Goal: Information Seeking & Learning: Learn about a topic

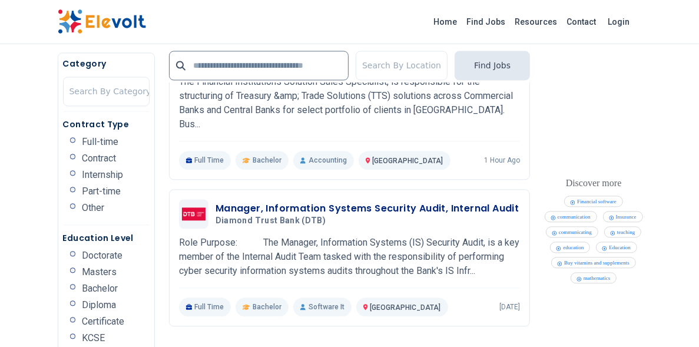
scroll to position [1521, 0]
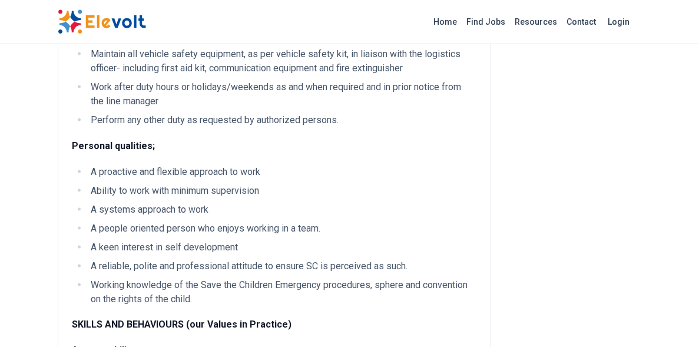
scroll to position [1076, 0]
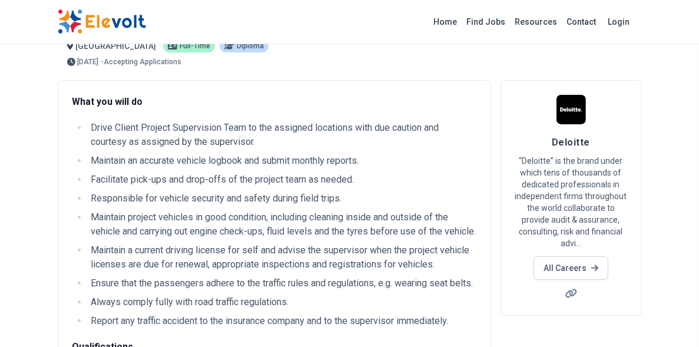
scroll to position [37, 0]
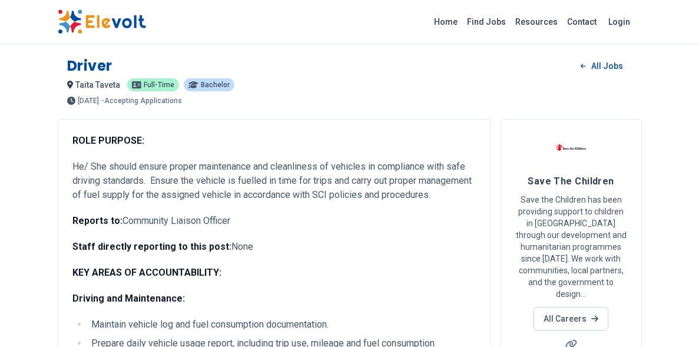
scroll to position [921, 0]
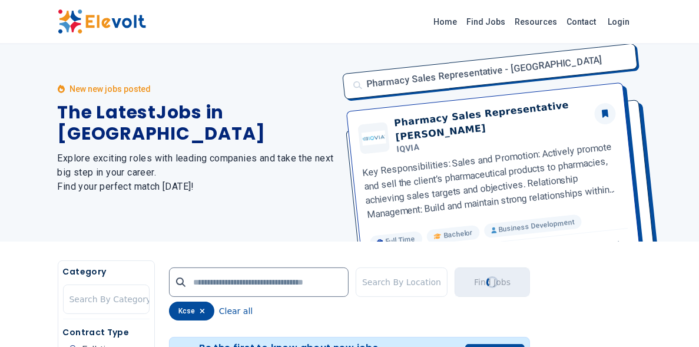
scroll to position [2, 0]
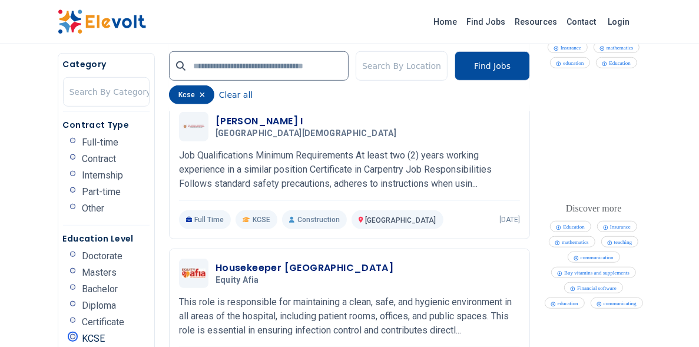
scroll to position [463, 0]
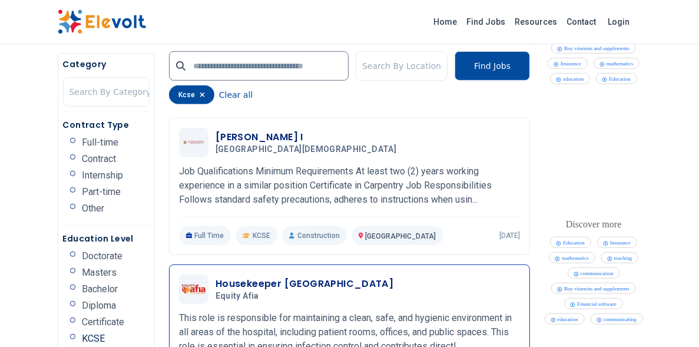
click at [198, 274] on div "Housekeeper Luanda Equity Afia [DATE] [DATE]" at bounding box center [349, 288] width 341 height 29
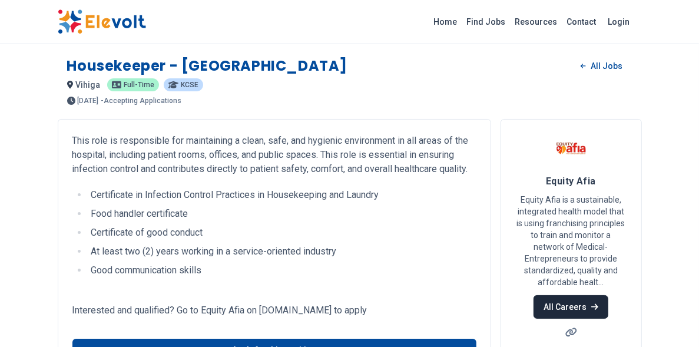
click at [568, 295] on link "All Careers" at bounding box center [570, 307] width 75 height 24
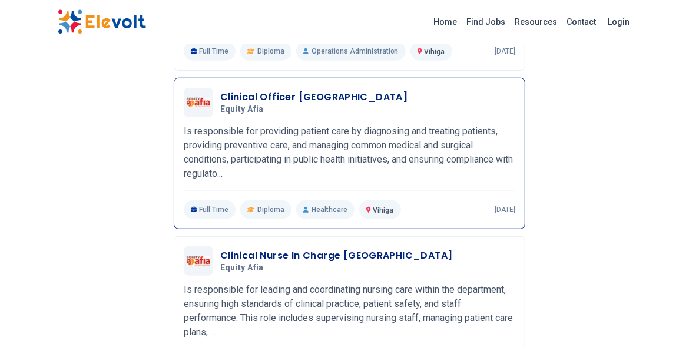
scroll to position [631, 0]
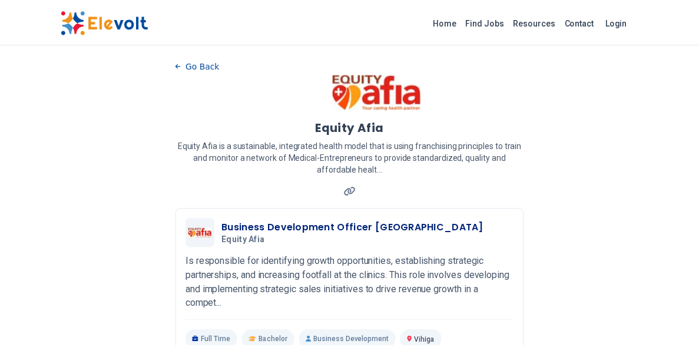
scroll to position [631, 0]
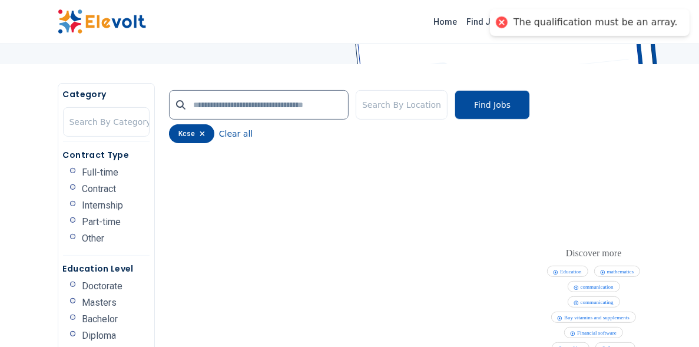
scroll to position [185, 0]
click at [219, 125] on button "Clear all" at bounding box center [236, 134] width 34 height 19
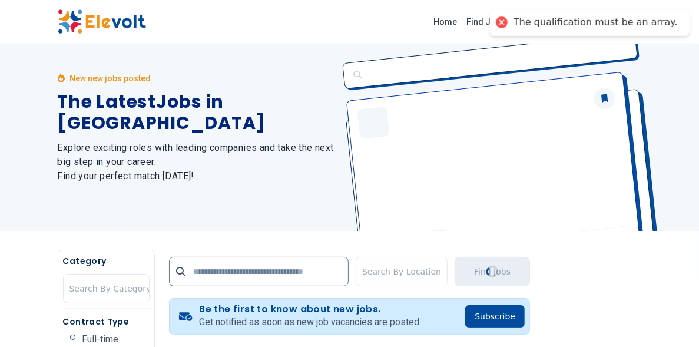
scroll to position [3, 0]
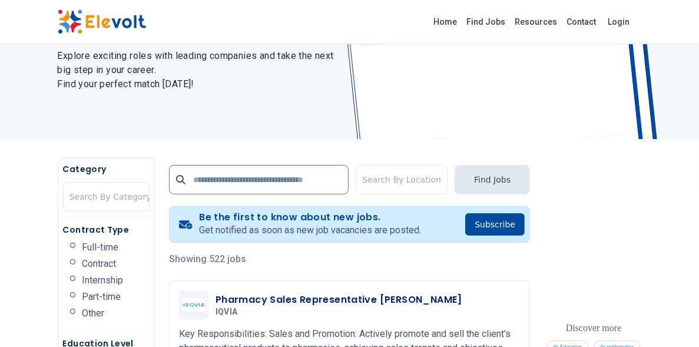
scroll to position [297, 0]
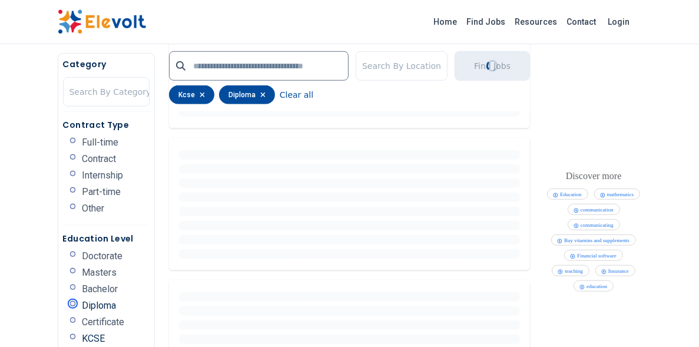
scroll to position [408, 0]
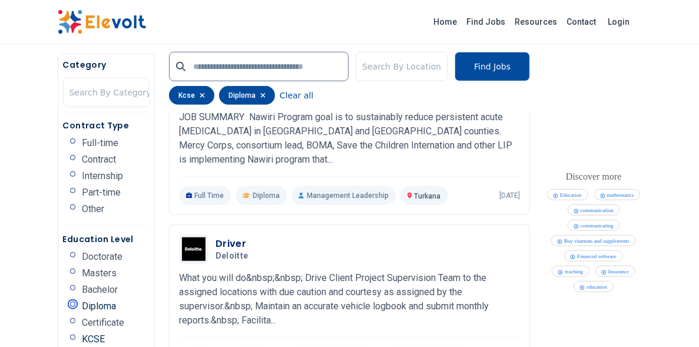
scroll to position [519, 0]
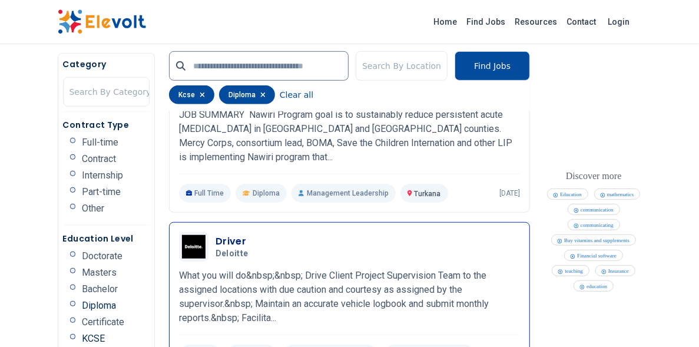
click at [218, 268] on p "What you will do&nbsp;&nbsp; Drive Client Project Supervision Team to the assig…" at bounding box center [349, 296] width 341 height 57
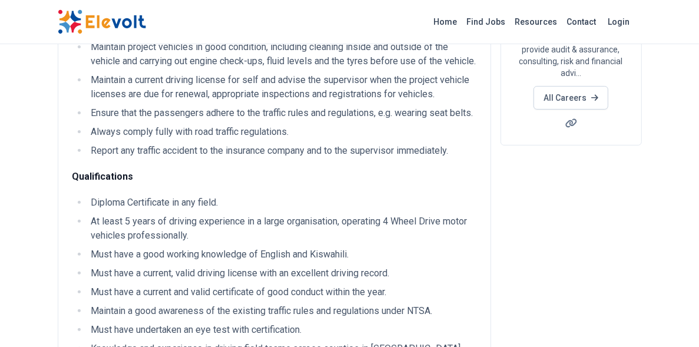
scroll to position [223, 0]
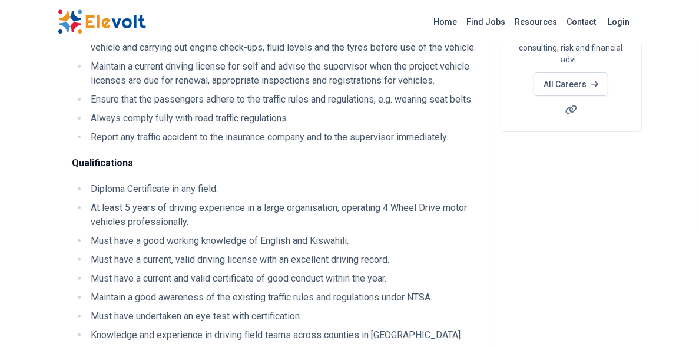
drag, startPoint x: 188, startPoint y: 102, endPoint x: 247, endPoint y: 104, distance: 58.9
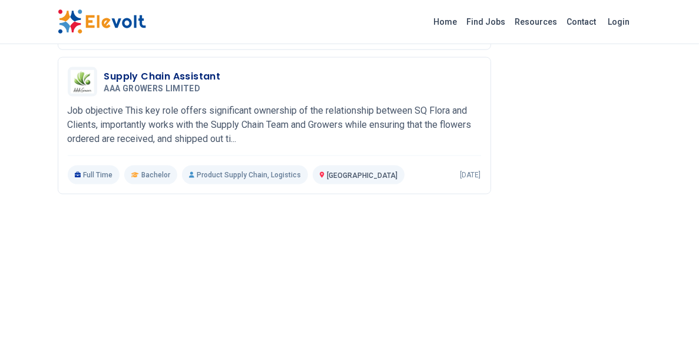
scroll to position [1039, 0]
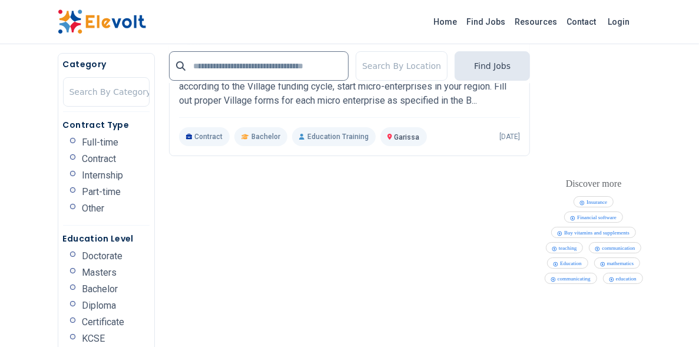
scroll to position [2821, 0]
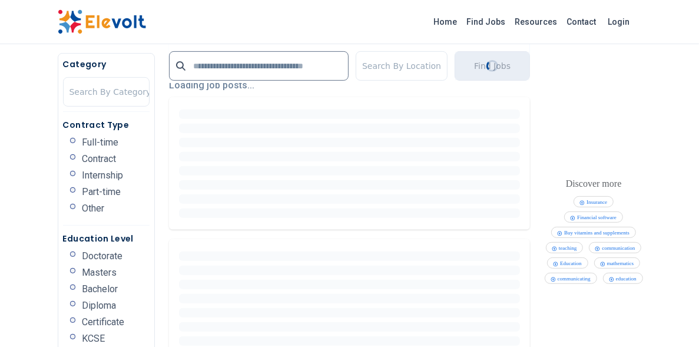
scroll to position [334, 0]
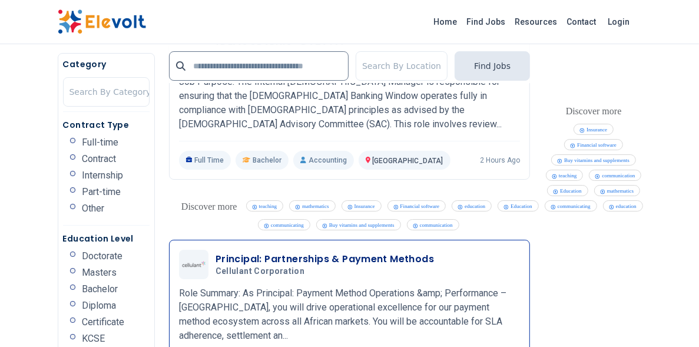
scroll to position [2649, 0]
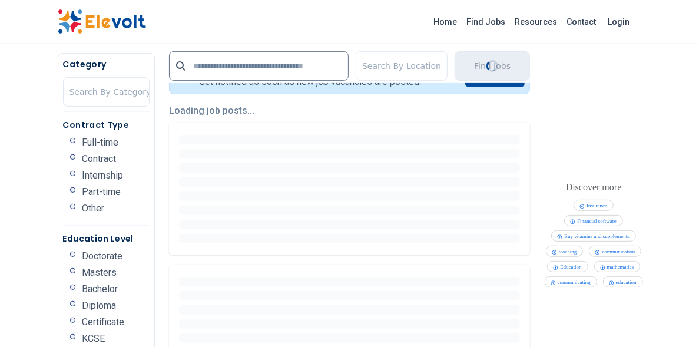
scroll to position [482, 0]
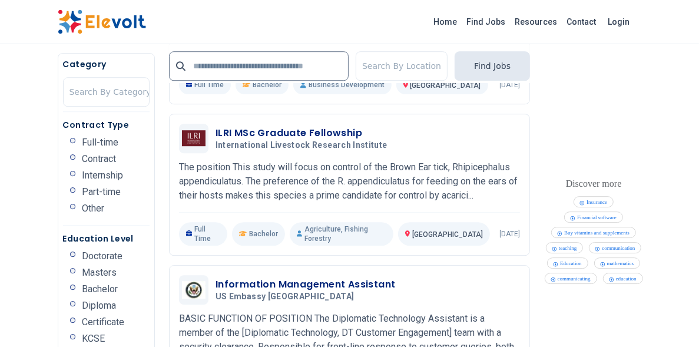
scroll to position [2120, 0]
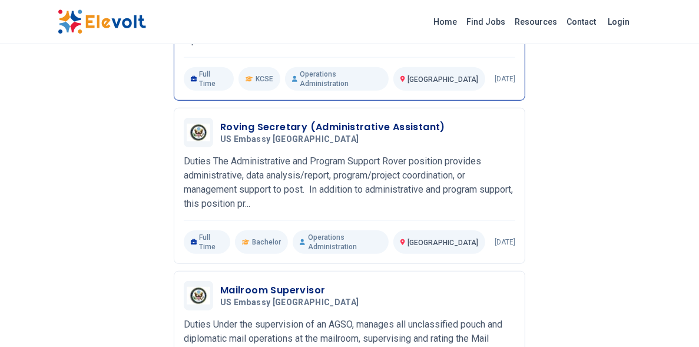
scroll to position [367, 0]
